Goal: Task Accomplishment & Management: Manage account settings

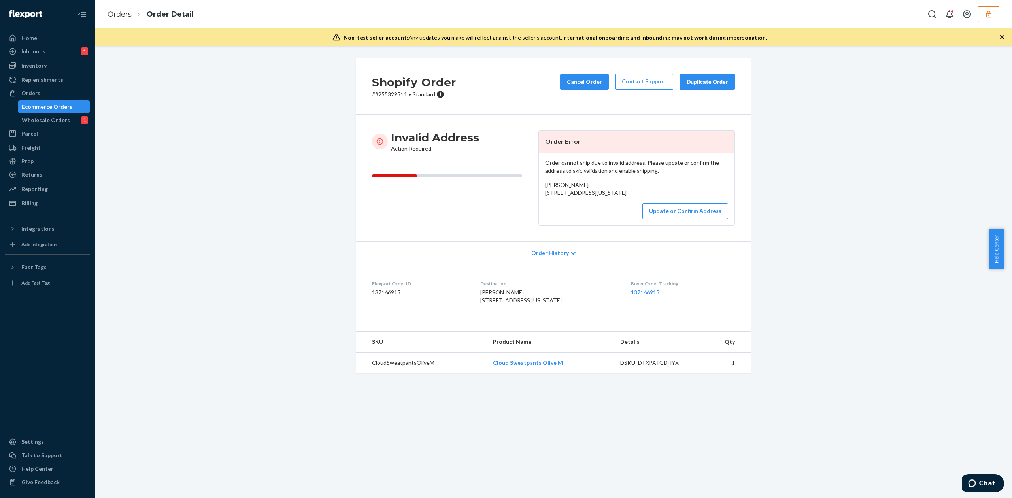
drag, startPoint x: 541, startPoint y: 194, endPoint x: 628, endPoint y: 211, distance: 88.9
click at [628, 197] on div "Jonmichael Adee 502 walnut street Apt A penns creek, Pennsylvania 17862 US" at bounding box center [636, 189] width 183 height 16
copy span "502 walnut street Apt A penns creek, Pennsylvania 17862"
click at [679, 219] on button "Update or Confirm Address" at bounding box center [685, 211] width 86 height 16
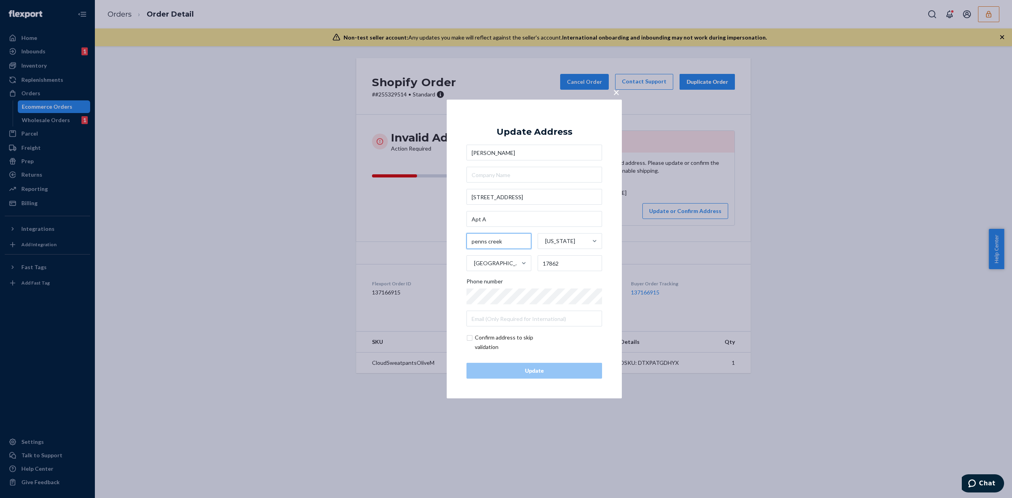
click at [479, 242] on input "penns creek" at bounding box center [498, 241] width 65 height 16
type input "Middleburg"
click at [555, 262] on input "17862" at bounding box center [570, 263] width 65 height 16
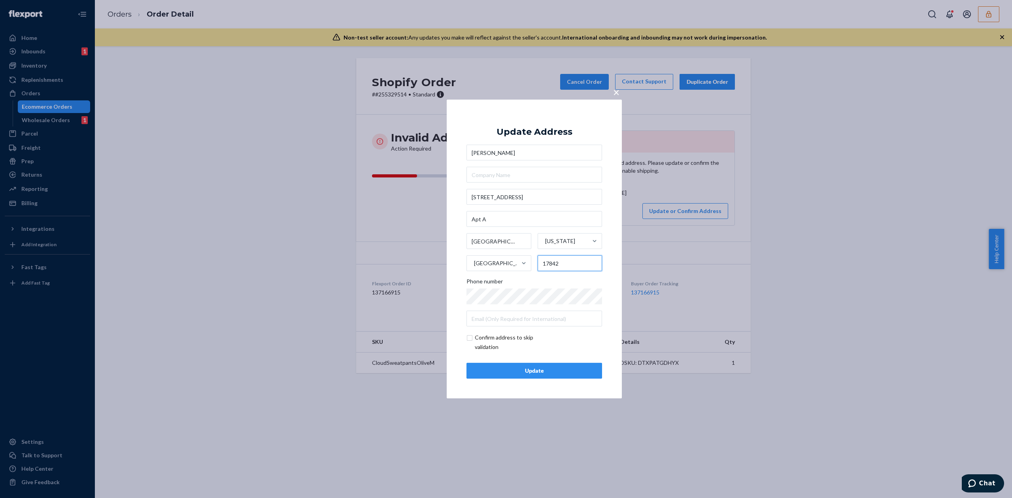
type input "17842"
click at [472, 335] on input "checkbox" at bounding box center [512, 342] width 92 height 19
checkbox input "true"
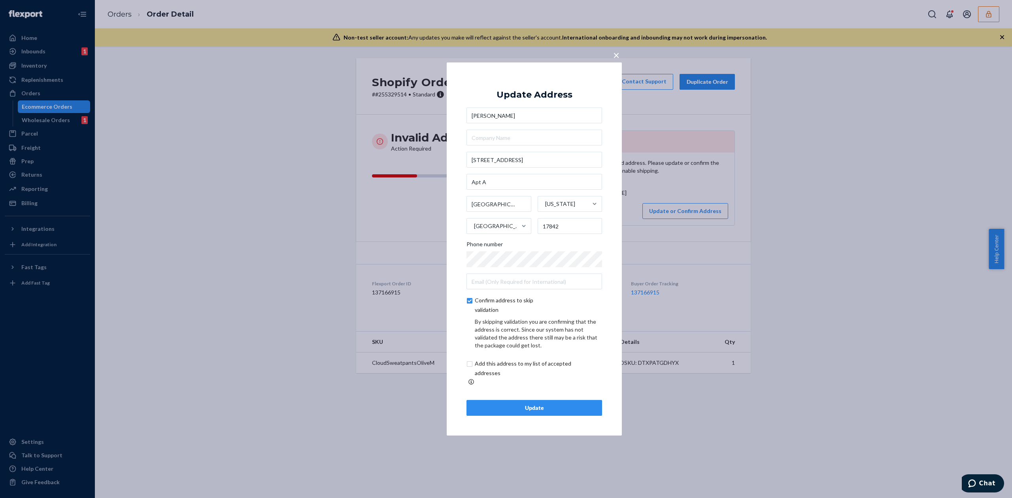
click at [554, 404] on div "Update" at bounding box center [534, 408] width 122 height 8
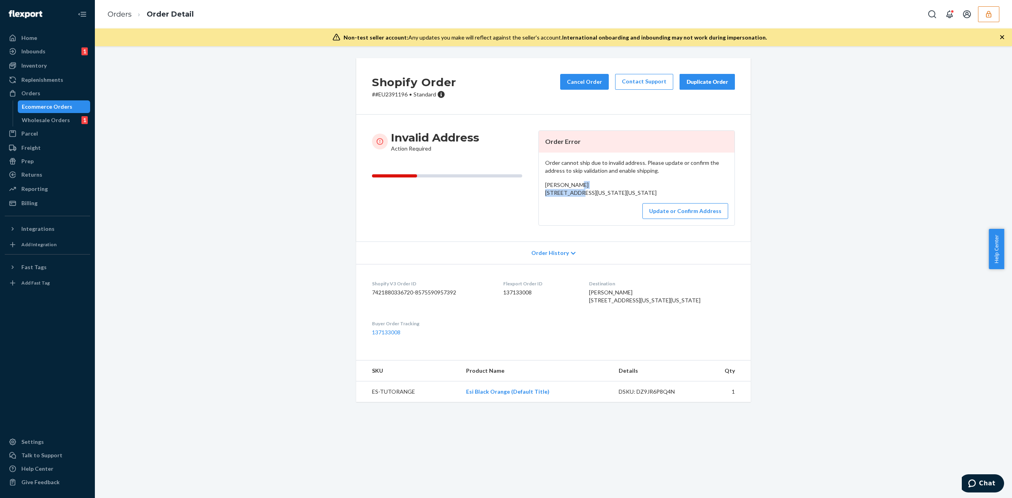
drag, startPoint x: 541, startPoint y: 194, endPoint x: 586, endPoint y: 201, distance: 44.9
click at [587, 197] on div "Cary Attar 84 N 9TH ST 209 New York, New York 10009 US" at bounding box center [636, 189] width 183 height 16
click at [582, 197] on div "Cary Attar 84 N 9TH ST 209 New York, New York 10009 US" at bounding box center [636, 189] width 183 height 16
drag, startPoint x: 543, startPoint y: 193, endPoint x: 621, endPoint y: 214, distance: 80.7
click at [621, 197] on div "Cary Attar 84 N 9TH ST 209 New York, New York 10009 US" at bounding box center [636, 189] width 183 height 16
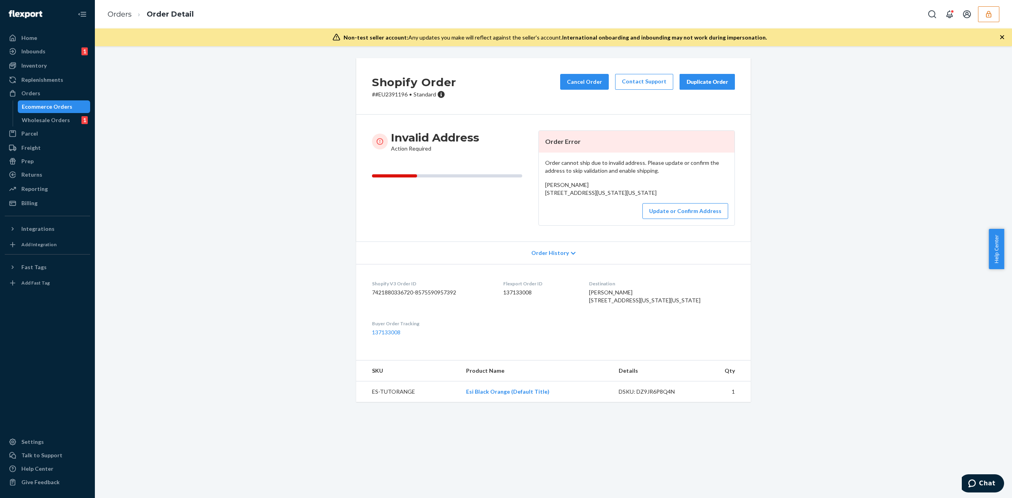
copy span "84 N 9TH ST 209 New York, New York 10009"
click at [687, 219] on button "Update or Confirm Address" at bounding box center [685, 211] width 86 height 16
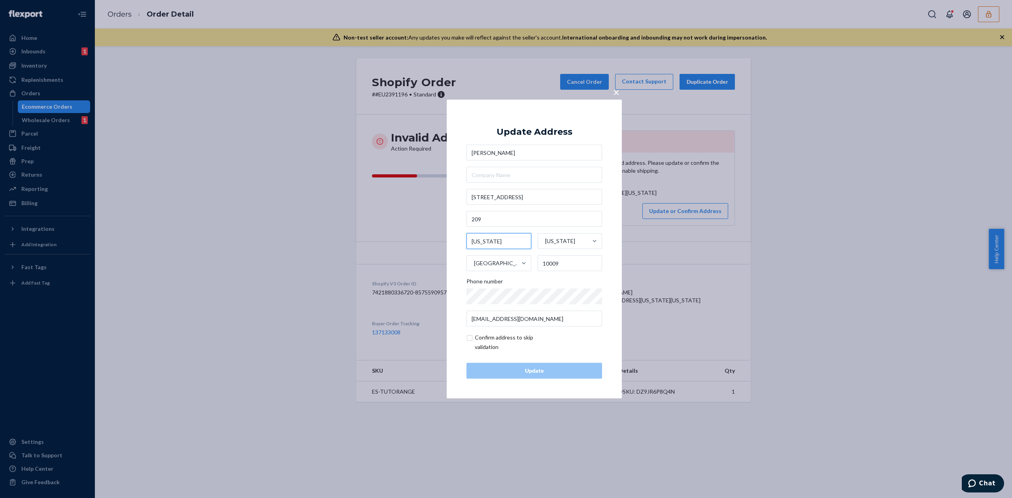
click at [495, 244] on input "New York" at bounding box center [498, 241] width 65 height 16
type input "Brooklyn"
click at [546, 264] on input "10009" at bounding box center [570, 263] width 65 height 16
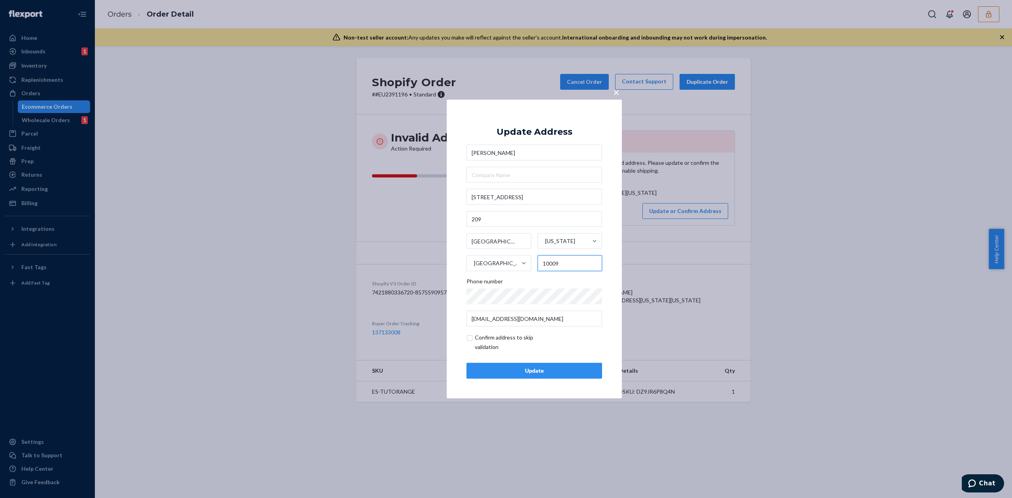
click at [546, 264] on input "10009" at bounding box center [570, 263] width 65 height 16
type input "11249"
click at [505, 346] on input "checkbox" at bounding box center [512, 342] width 92 height 19
checkbox input "true"
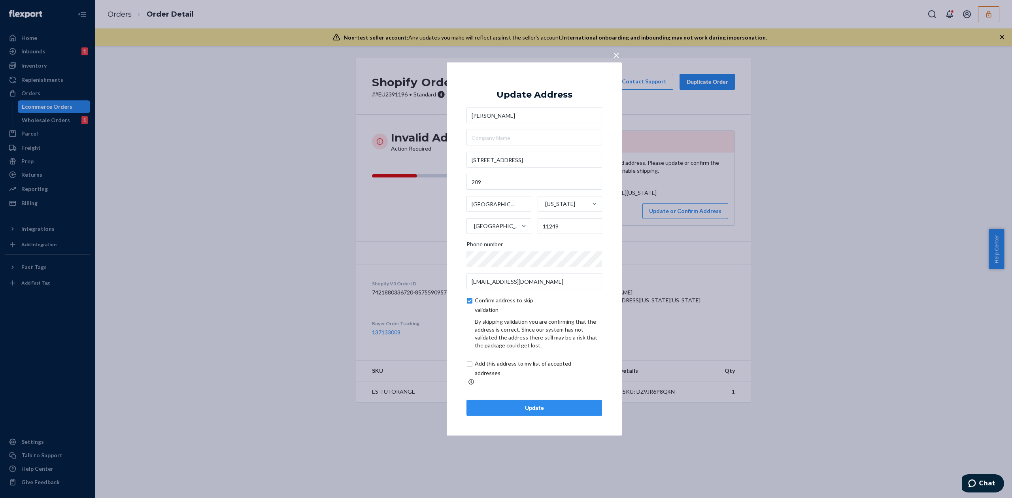
click at [552, 400] on button "Update" at bounding box center [534, 408] width 136 height 16
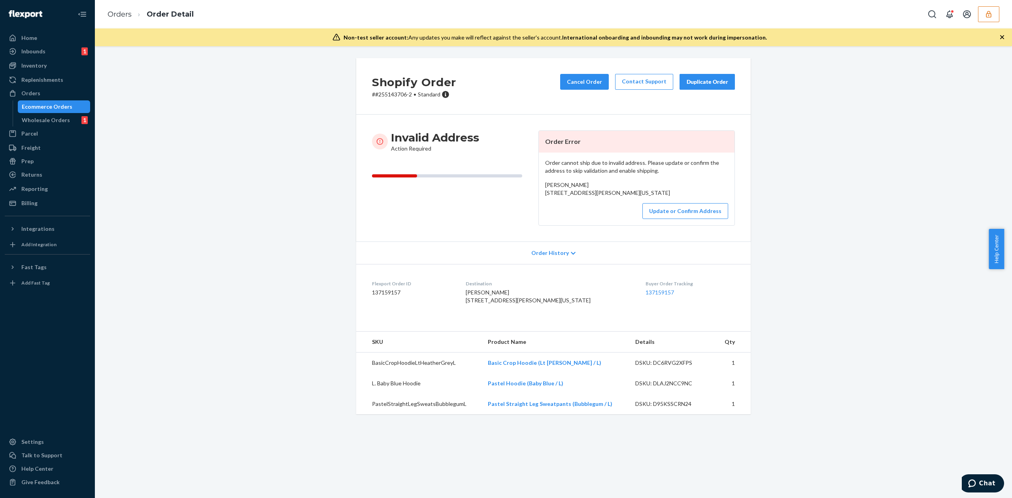
drag, startPoint x: 541, startPoint y: 195, endPoint x: 625, endPoint y: 203, distance: 83.8
click at [625, 203] on div "Order cannot ship due to invalid address. Please update or confirm the address …" at bounding box center [637, 189] width 196 height 73
copy span "1092 Pond Hill Rd Wallingford, Connecticut 06492"
drag, startPoint x: 539, startPoint y: 195, endPoint x: 612, endPoint y: 204, distance: 73.2
click at [612, 204] on div "Order cannot ship due to invalid address. Please update or confirm the address …" at bounding box center [637, 189] width 196 height 73
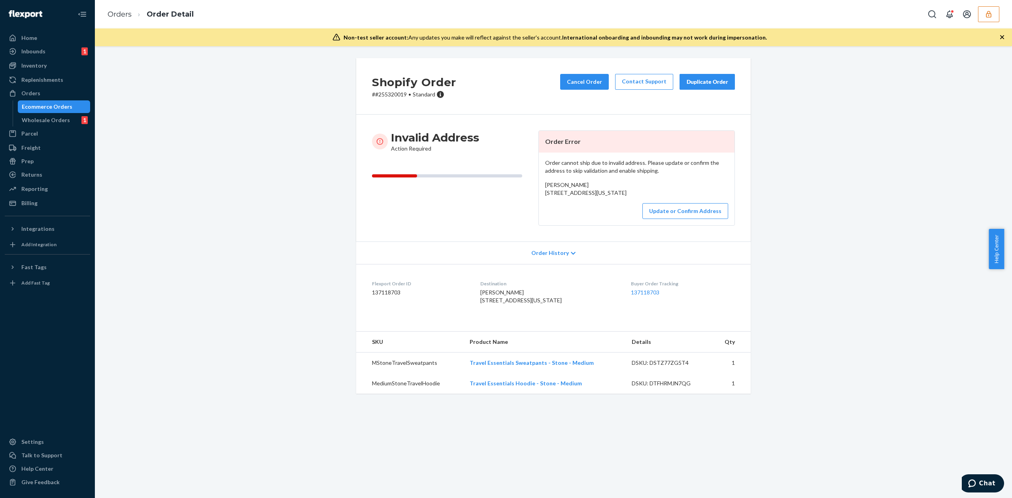
copy span "8311 Salemway Court Lake Ridge, Virginia 22192"
click at [676, 219] on button "Update or Confirm Address" at bounding box center [685, 211] width 86 height 16
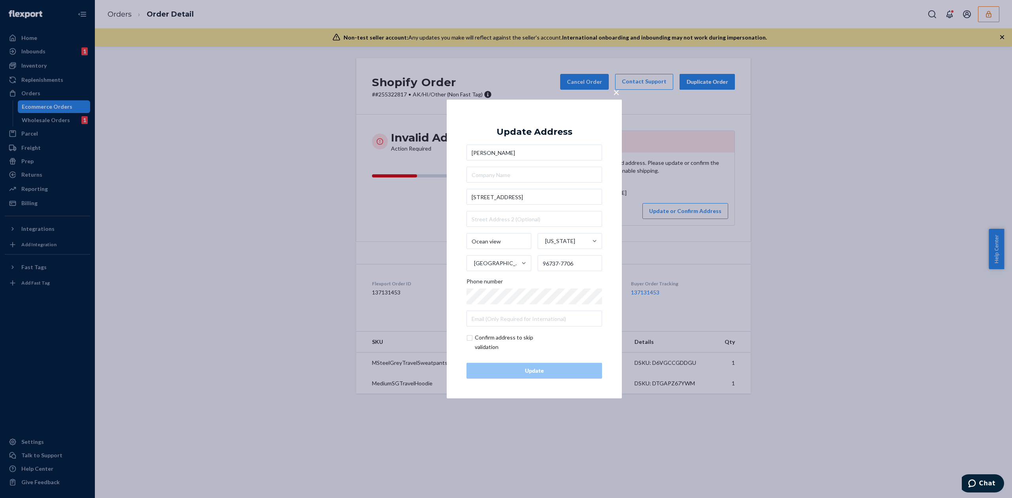
click at [488, 153] on input "David Fedoruk" at bounding box center [534, 153] width 136 height 16
click at [488, 241] on input "Ocean view" at bounding box center [498, 241] width 65 height 16
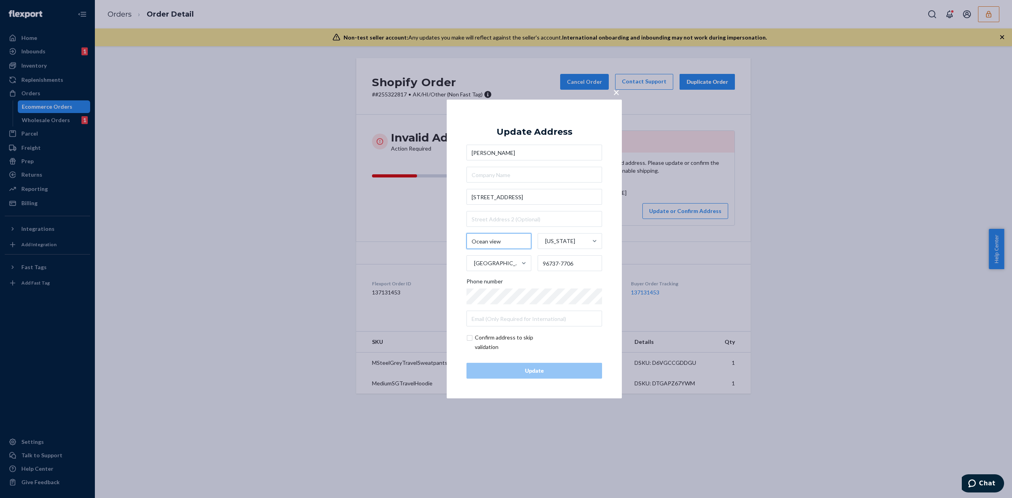
click at [488, 241] on input "Ocean view" at bounding box center [498, 241] width 65 height 16
type input "Captain Cook"
drag, startPoint x: 551, startPoint y: 265, endPoint x: 582, endPoint y: 265, distance: 31.2
click at [582, 265] on input "96737-7706" at bounding box center [570, 263] width 65 height 16
type input "96704"
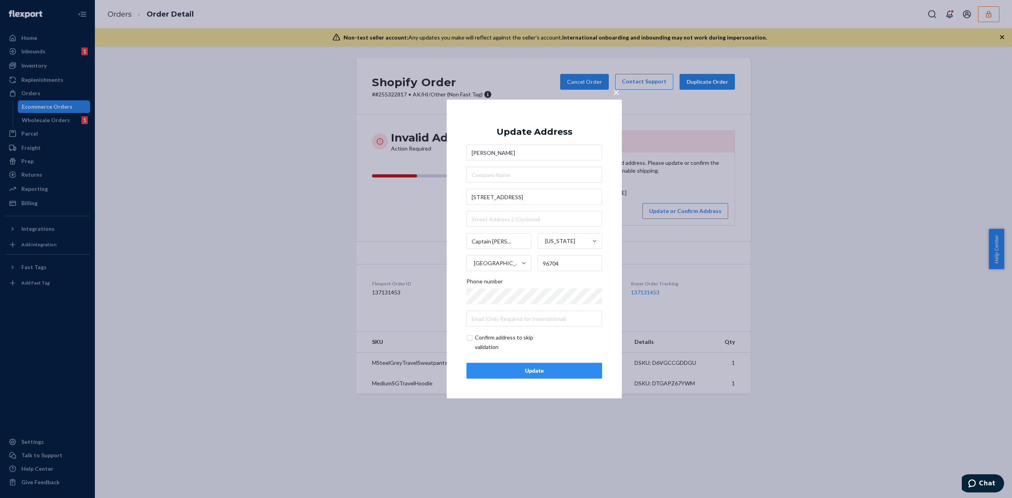
click at [504, 329] on form "David Fedoruk 92-1772 ocean view pkwy Captain Cook Hawaii United States 96704 P…" at bounding box center [534, 248] width 136 height 207
click at [503, 338] on input "checkbox" at bounding box center [512, 342] width 92 height 19
checkbox input "true"
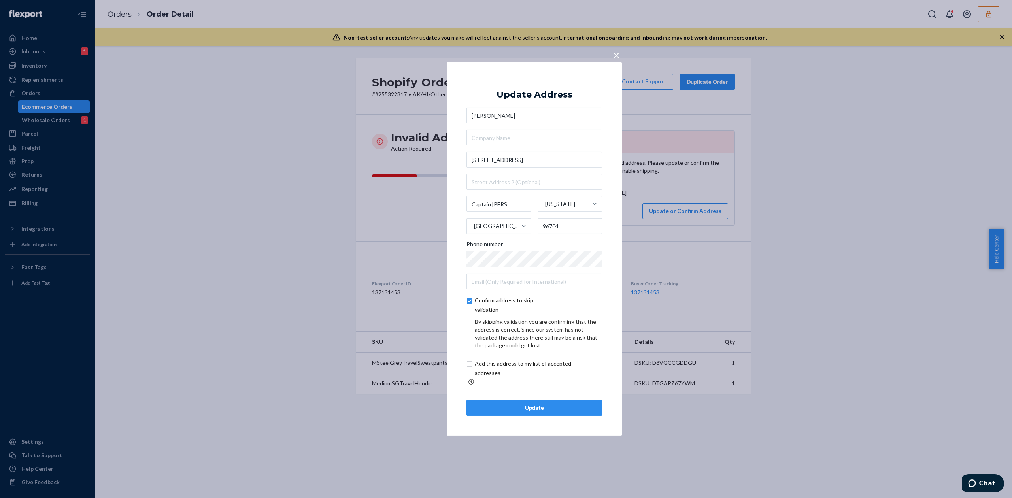
click at [549, 404] on div "Update" at bounding box center [534, 408] width 122 height 8
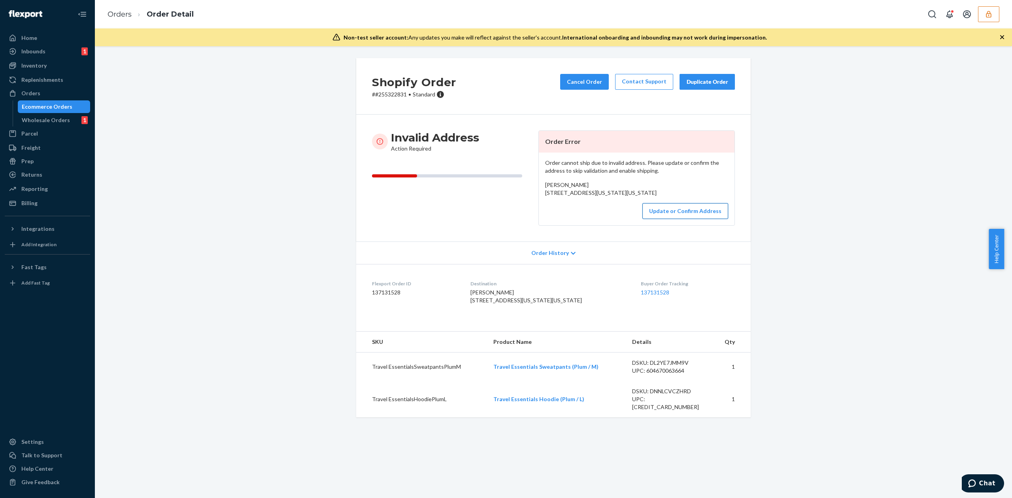
click at [666, 219] on button "Update or Confirm Address" at bounding box center [685, 211] width 86 height 16
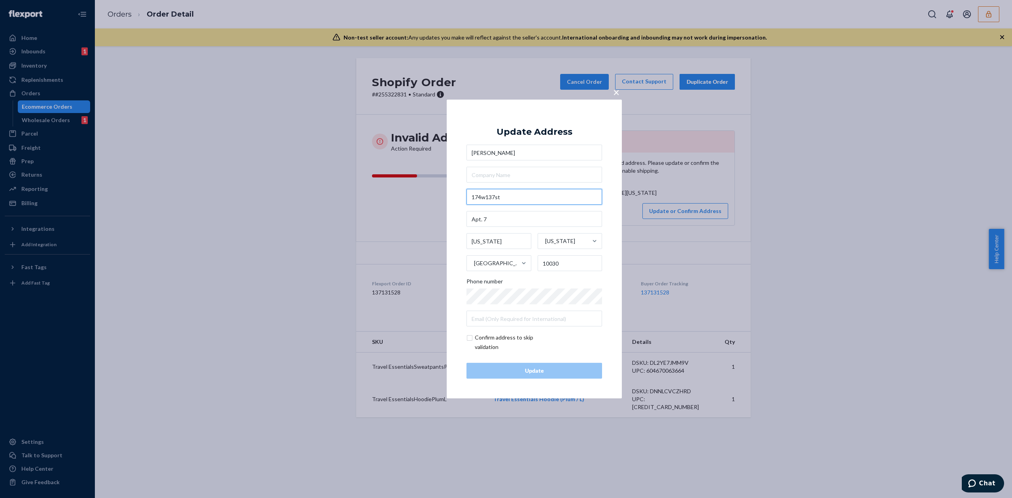
click at [480, 197] on input "174w137st" at bounding box center [534, 197] width 136 height 16
click at [486, 198] on input "174 w137st" at bounding box center [534, 197] width 136 height 16
click at [497, 195] on input "174 w 137st" at bounding box center [534, 197] width 136 height 16
type input "174 w 137th st"
click at [534, 135] on div "Update Address" at bounding box center [534, 131] width 76 height 9
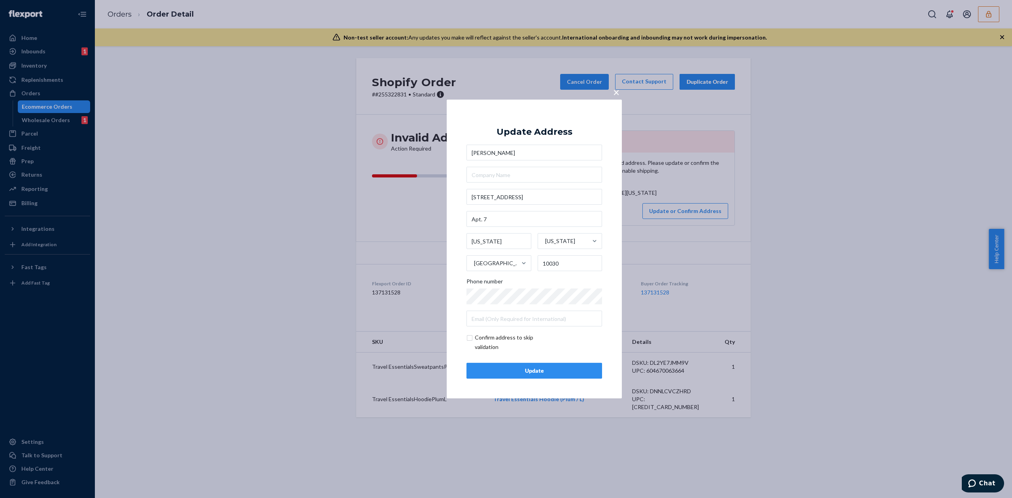
click at [536, 373] on div "Update" at bounding box center [534, 371] width 122 height 8
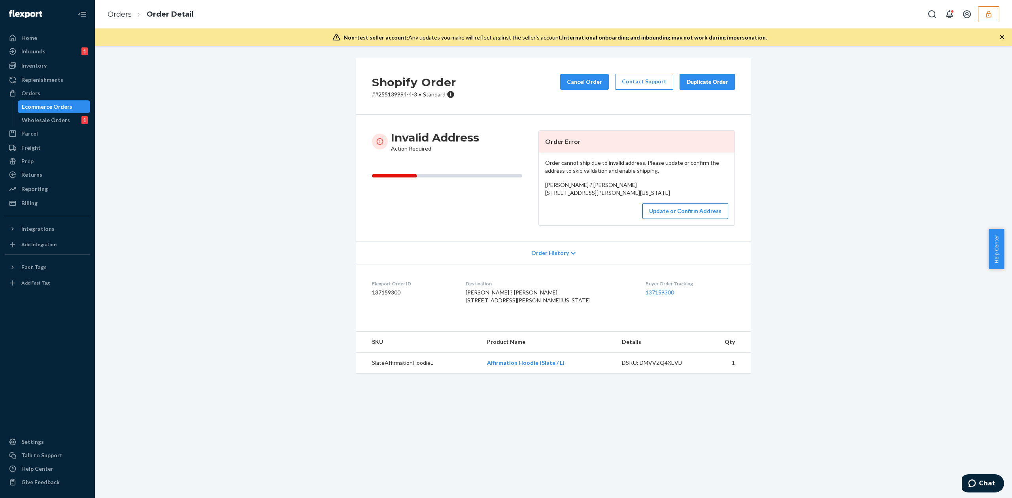
click at [674, 219] on button "Update or Confirm Address" at bounding box center [685, 211] width 86 height 16
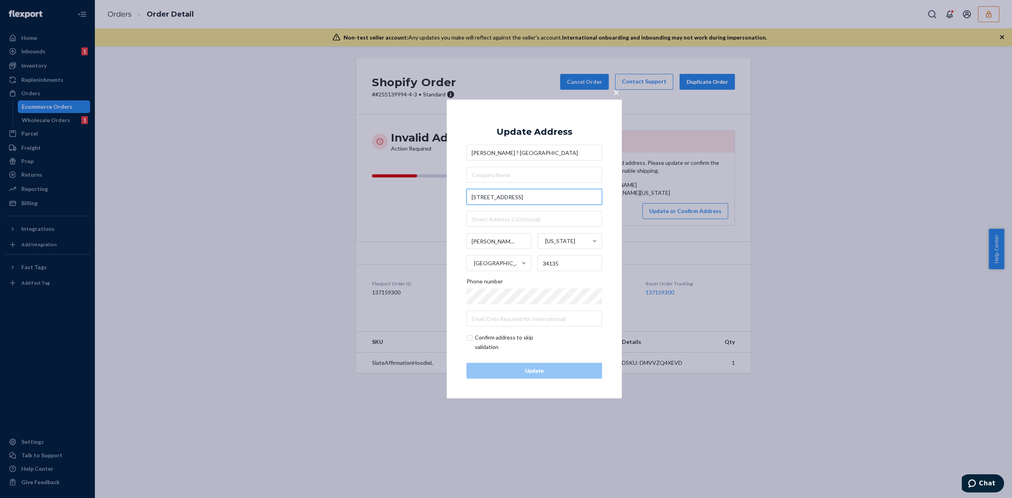
drag, startPoint x: 519, startPoint y: 198, endPoint x: 549, endPoint y: 198, distance: 30.4
click at [549, 198] on input "28551 Soleil Circle Unit 106" at bounding box center [534, 197] width 136 height 16
type input "28551 Soleil Cir"
click at [533, 133] on div "Update Address" at bounding box center [534, 131] width 76 height 9
click at [502, 215] on input "text" at bounding box center [534, 219] width 136 height 16
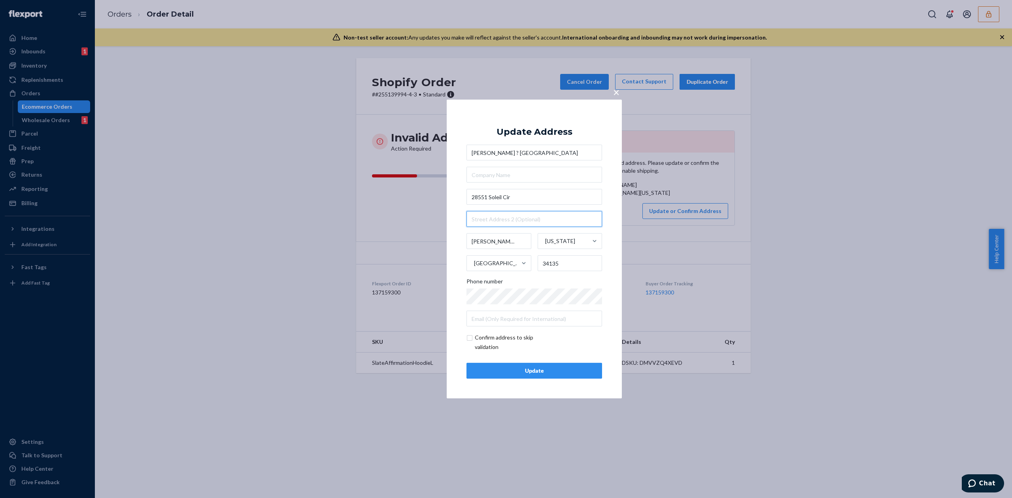
paste input "Unit 106"
type input "Unit 106"
click at [544, 382] on div "× Update Address Dyan ? Gonzales 28551 Soleil Cir Unit 106 Bonita Spring Florid…" at bounding box center [534, 249] width 175 height 299
click at [546, 373] on div "Update" at bounding box center [534, 371] width 122 height 8
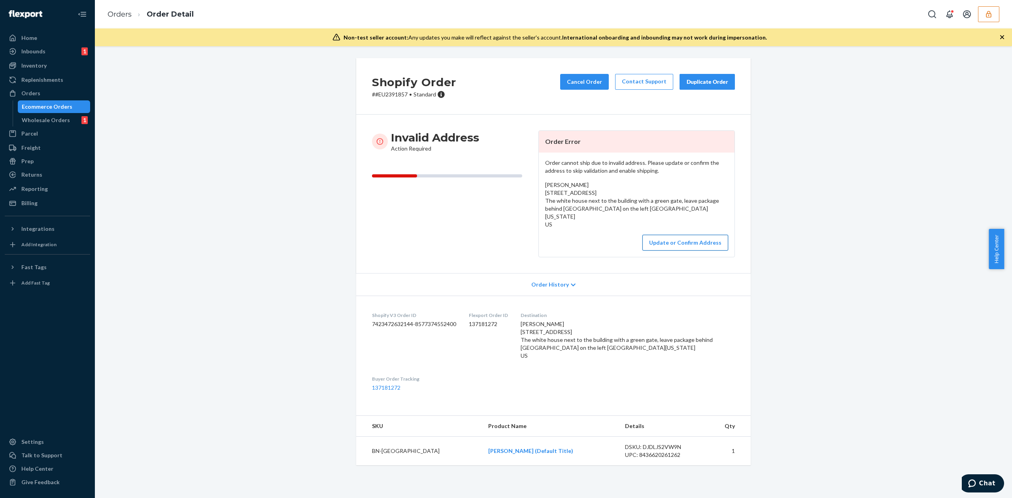
click at [683, 245] on button "Update or Confirm Address" at bounding box center [685, 243] width 86 height 16
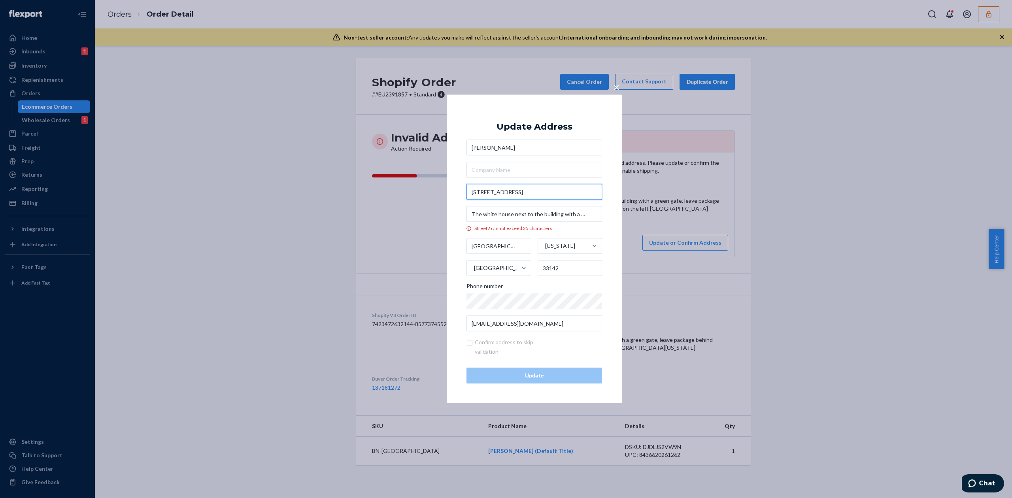
click at [511, 191] on input "[STREET_ADDRESS]" at bounding box center [534, 192] width 136 height 16
type input "[STREET_ADDRESS]"
click at [530, 130] on div "Update Address" at bounding box center [534, 126] width 76 height 9
drag, startPoint x: 512, startPoint y: 213, endPoint x: 612, endPoint y: 213, distance: 100.0
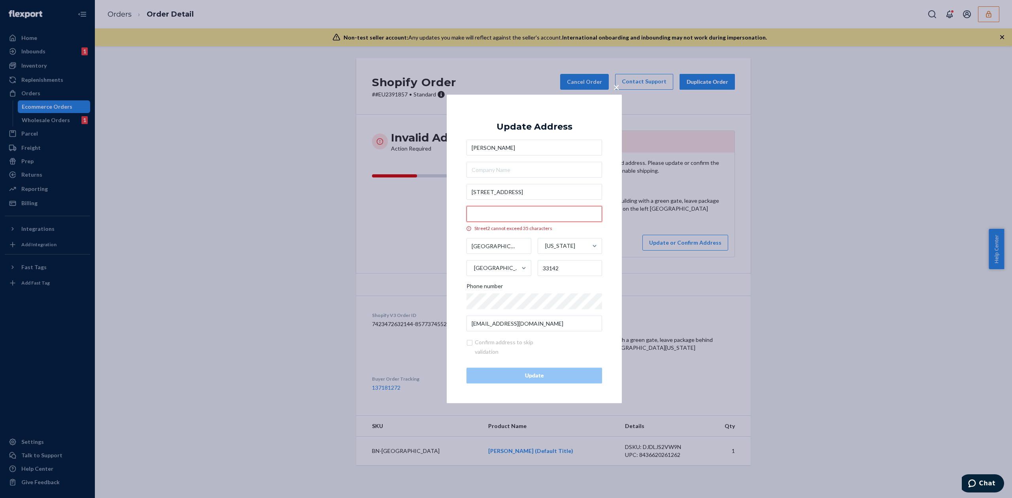
click at [612, 213] on div "× Update Address [PERSON_NAME] [STREET_ADDRESS] The white house next to the bui…" at bounding box center [534, 248] width 175 height 309
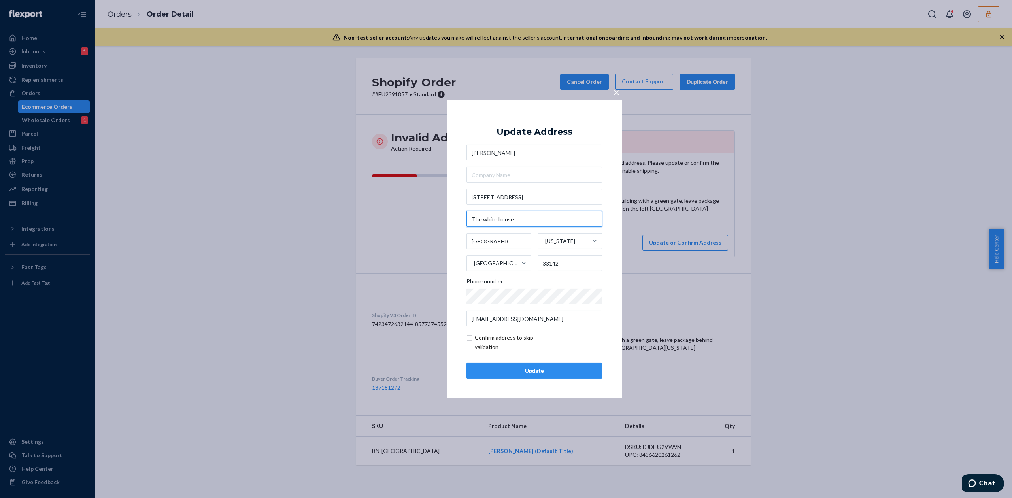
type input "The white house"
click at [524, 370] on div "Update" at bounding box center [534, 371] width 122 height 8
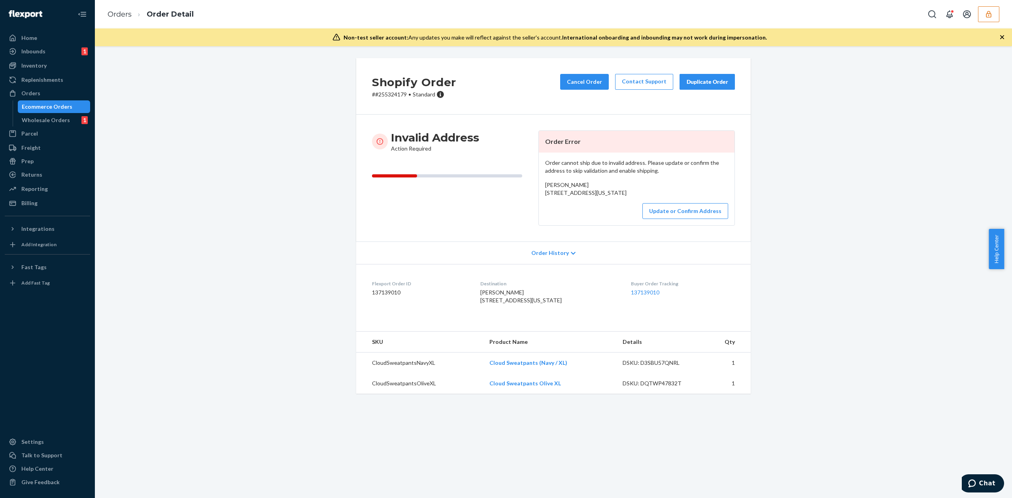
click at [548, 192] on span "Nevan Kalbfleisch 90 Univerity Heights South Burlington, Vermont 05454 US" at bounding box center [585, 188] width 81 height 15
drag, startPoint x: 541, startPoint y: 193, endPoint x: 615, endPoint y: 209, distance: 76.0
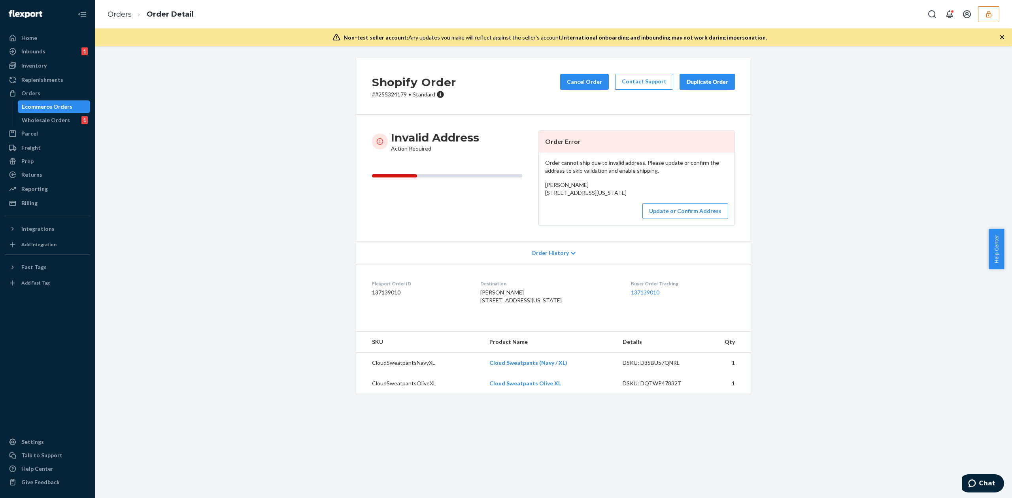
click at [615, 209] on div "Order cannot ship due to invalid address. Please update or confirm the address …" at bounding box center [637, 189] width 196 height 73
copy span "90 Univerity Heights South Burlington, Vermont 05454"
click at [685, 219] on button "Update or Confirm Address" at bounding box center [685, 211] width 86 height 16
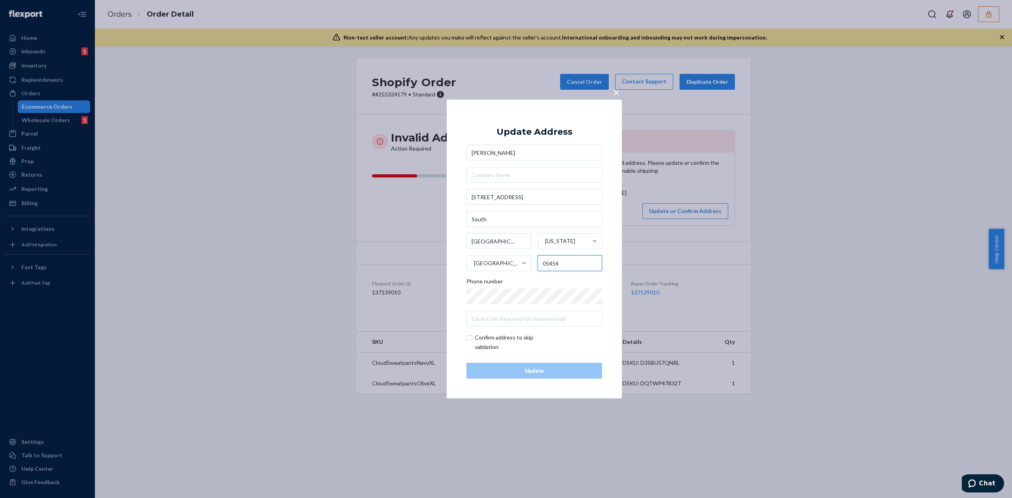
drag, startPoint x: 552, startPoint y: 261, endPoint x: 567, endPoint y: 262, distance: 15.0
click at [567, 262] on input "05454" at bounding box center [570, 263] width 65 height 16
type input "05405"
click at [511, 337] on input "checkbox" at bounding box center [512, 342] width 92 height 19
checkbox input "true"
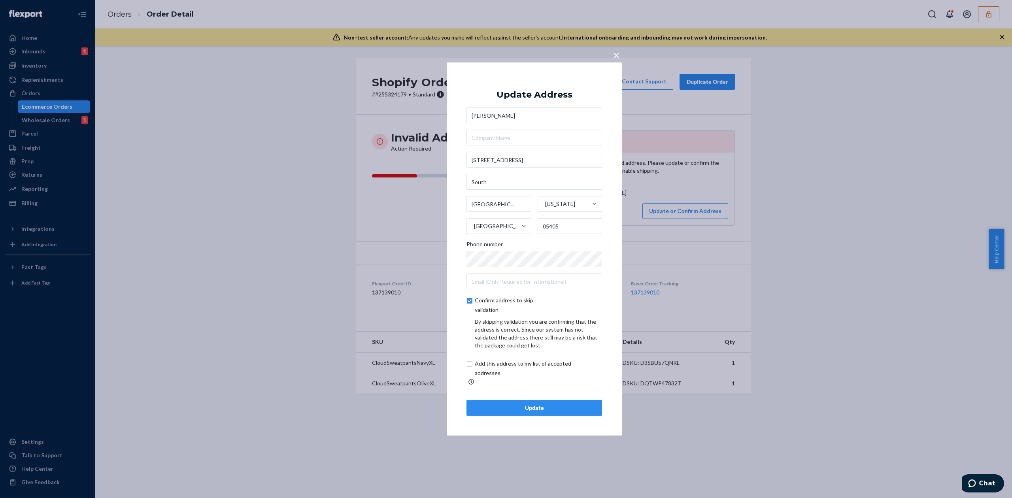
click at [549, 405] on div "Update" at bounding box center [534, 408] width 122 height 8
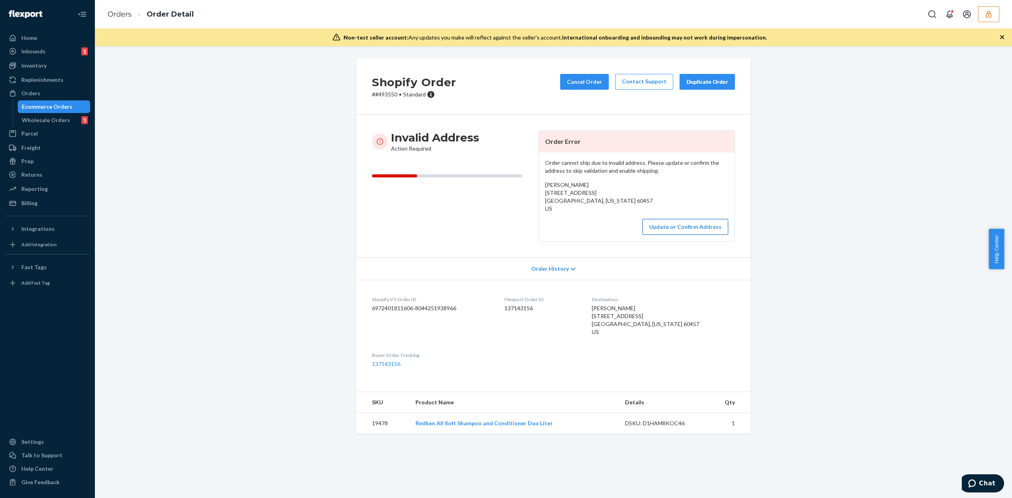
click at [677, 229] on button "Update or Confirm Address" at bounding box center [685, 227] width 86 height 16
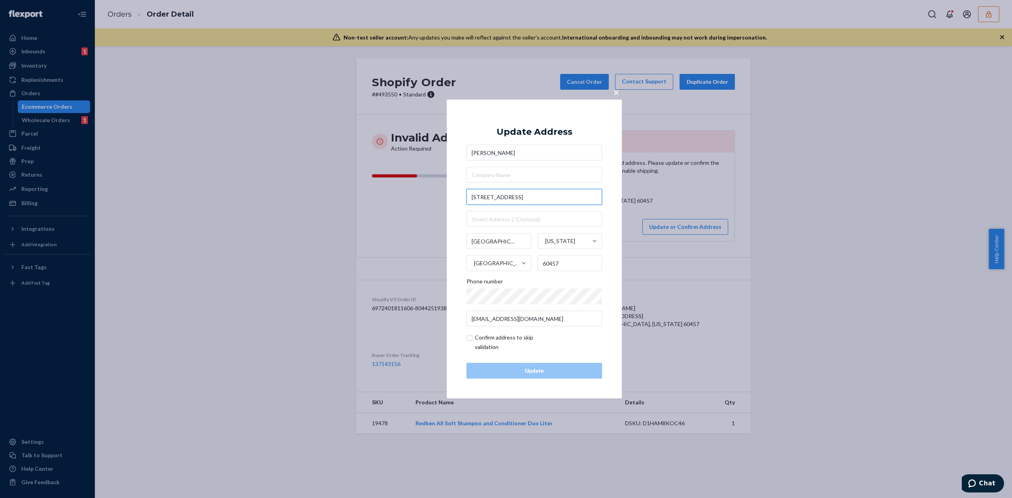
click at [496, 197] on input "[STREET_ADDRESS]" at bounding box center [534, 197] width 136 height 16
type input "9359 s 80 Ct"
click at [538, 119] on div "× Update Address [PERSON_NAME] [STREET_ADDRESS][US_STATE] Phone number [EMAIL_A…" at bounding box center [534, 249] width 175 height 299
click at [560, 375] on button "Update" at bounding box center [534, 371] width 136 height 16
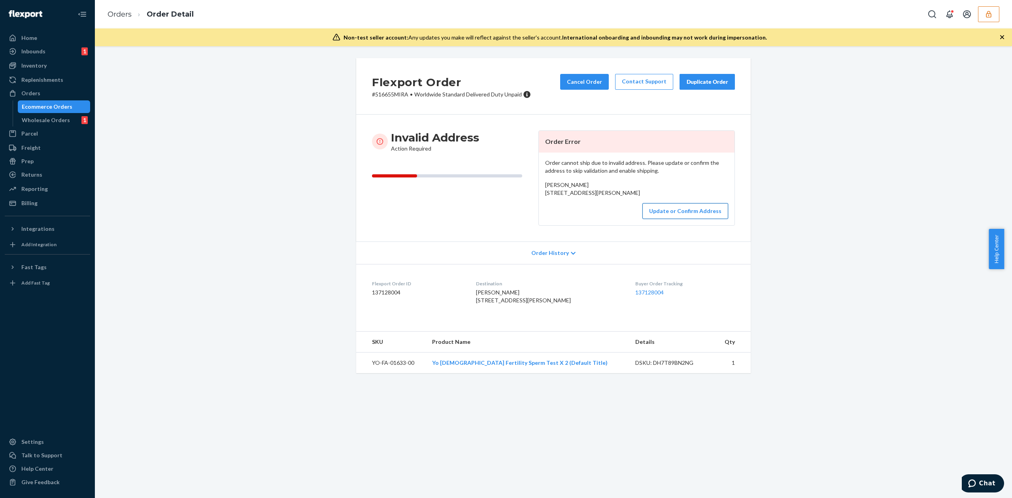
click at [679, 219] on button "Update or Confirm Address" at bounding box center [685, 211] width 86 height 16
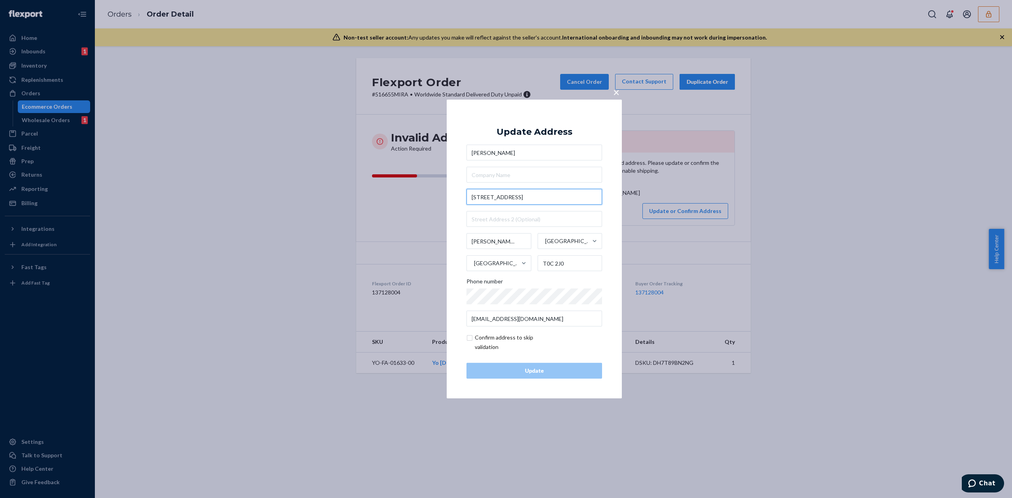
click at [492, 195] on input "4705 54 Ave" at bounding box center [534, 197] width 136 height 16
click at [490, 197] on input "4705 54 Ave" at bounding box center [534, 197] width 136 height 16
type input "4705 54th Ave"
click at [552, 117] on div "× Update Address Braydon Walker 4705 54th Ave 4705 54th Avenue, Lamont, AB, Can…" at bounding box center [534, 249] width 175 height 299
click at [573, 375] on button "Update" at bounding box center [534, 371] width 136 height 16
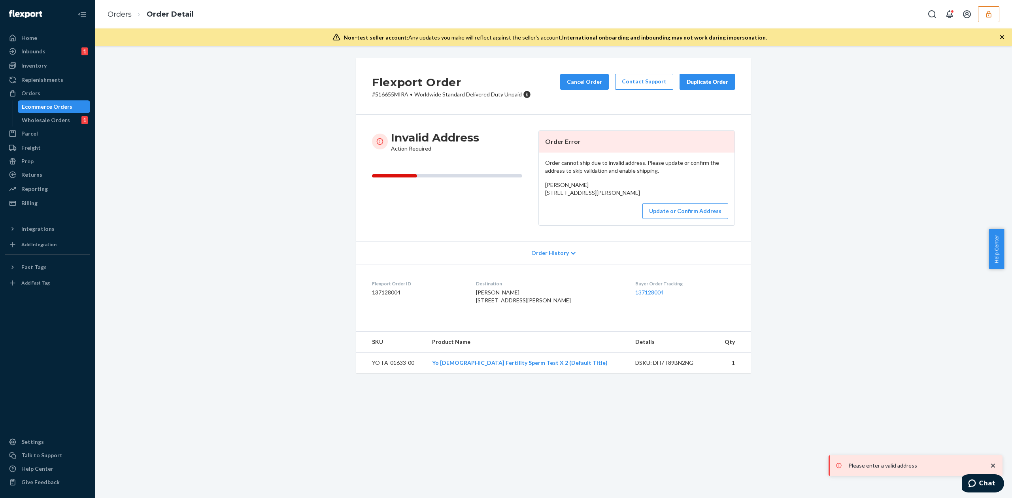
drag, startPoint x: 540, startPoint y: 193, endPoint x: 617, endPoint y: 206, distance: 78.1
click at [617, 206] on div "Order cannot ship due to invalid address. Please update or confirm the address …" at bounding box center [637, 189] width 196 height 73
copy span "4705 54 Ave Rimbey, Alberta T0C 2J0 CA"
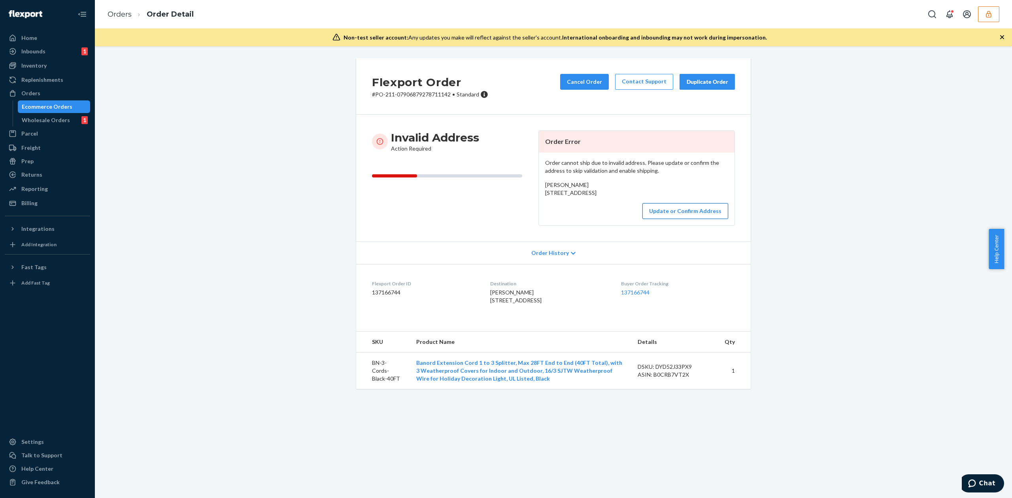
click at [680, 219] on button "Update or Confirm Address" at bounding box center [685, 211] width 86 height 16
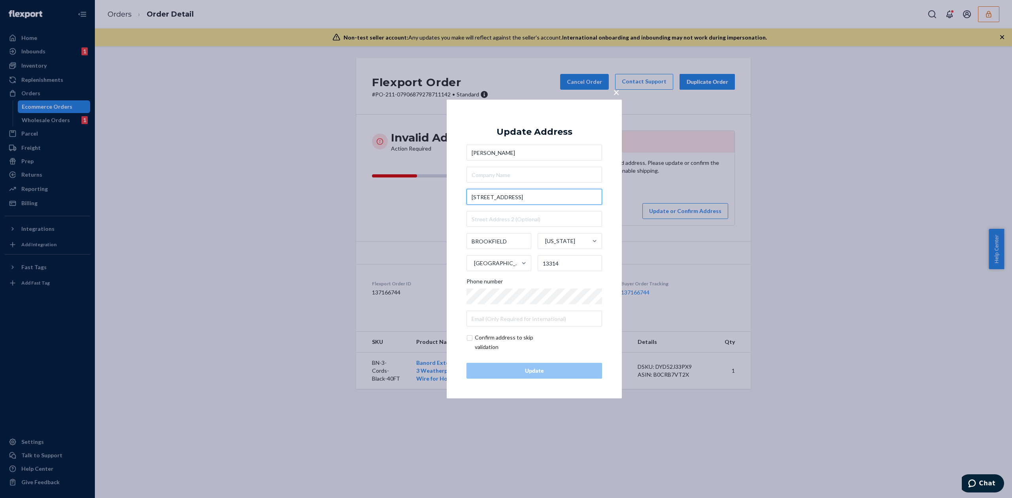
drag, startPoint x: 509, startPoint y: 198, endPoint x: 537, endPoint y: 197, distance: 27.3
click at [537, 197] on input "[STREET_ADDRESS]" at bounding box center [534, 197] width 136 height 16
type input "[STREET_ADDRESS]"
click at [536, 127] on div "Update Address" at bounding box center [534, 131] width 76 height 9
click at [511, 210] on div "[PERSON_NAME] [STREET_ADDRESS][US_STATE] Phone number" at bounding box center [534, 236] width 136 height 182
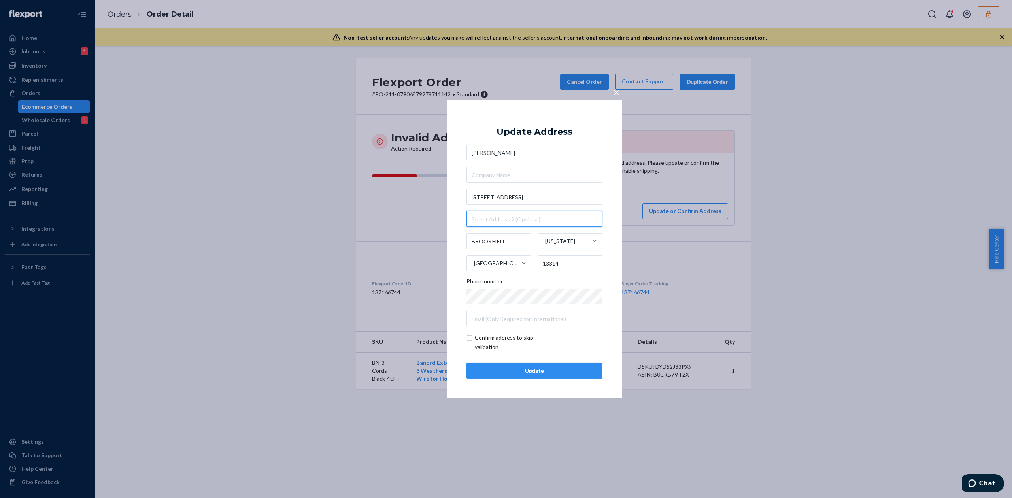
click at [509, 219] on input "text" at bounding box center [534, 219] width 136 height 16
paste input "Box 292"
type input "PO Box 292"
click at [567, 369] on div "Update" at bounding box center [534, 371] width 122 height 8
